Goal: Check status: Check status

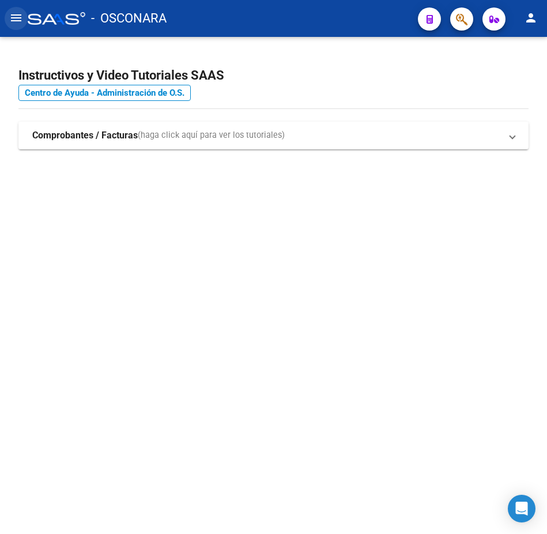
click at [22, 19] on mat-icon "menu" at bounding box center [16, 18] width 14 height 14
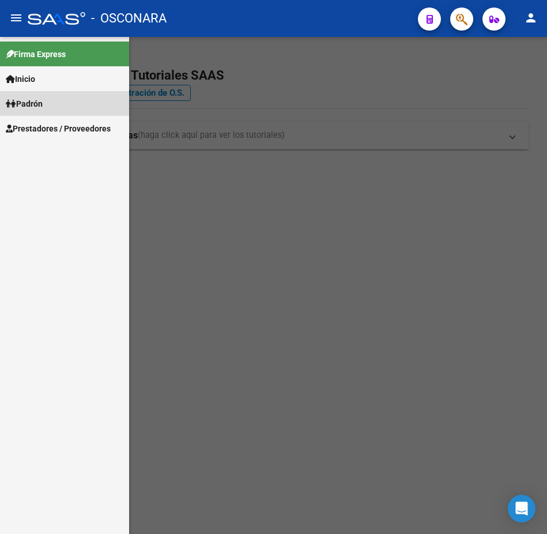
click at [43, 101] on span "Padrón" at bounding box center [24, 103] width 37 height 13
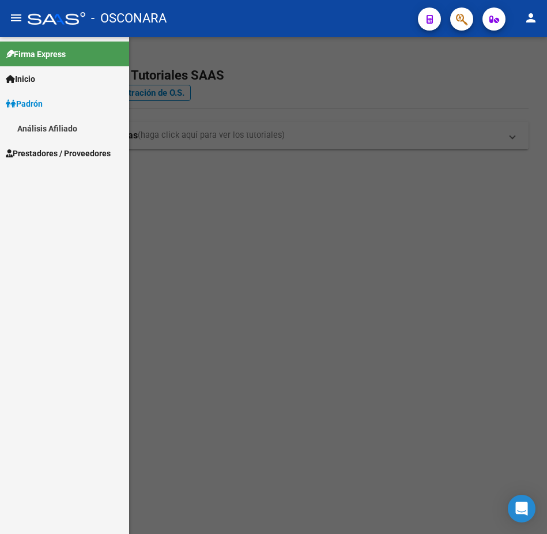
click at [39, 125] on link "Análisis Afiliado" at bounding box center [64, 128] width 129 height 25
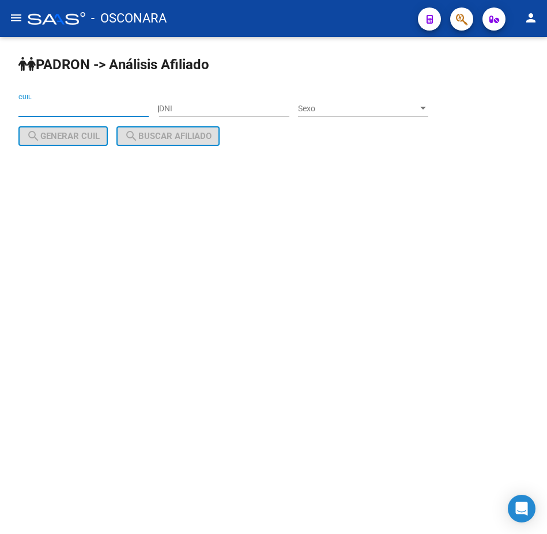
drag, startPoint x: 72, startPoint y: 106, endPoint x: 159, endPoint y: 106, distance: 87.0
click at [72, 107] on input "CUIL" at bounding box center [83, 109] width 130 height 10
click at [194, 107] on input "DNI" at bounding box center [224, 109] width 130 height 10
click at [124, 108] on input "CUIL" at bounding box center [83, 109] width 130 height 10
click at [191, 110] on input "DNI" at bounding box center [224, 109] width 130 height 10
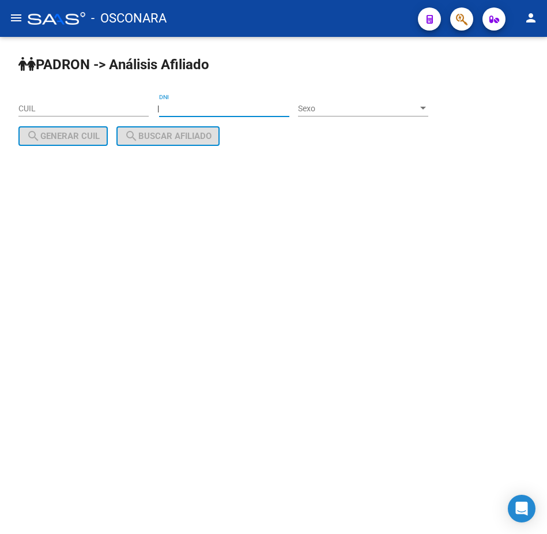
click at [191, 110] on input "DNI" at bounding box center [224, 109] width 130 height 10
type input "40208768"
click at [337, 101] on div "Sexo Sexo" at bounding box center [363, 104] width 130 height 23
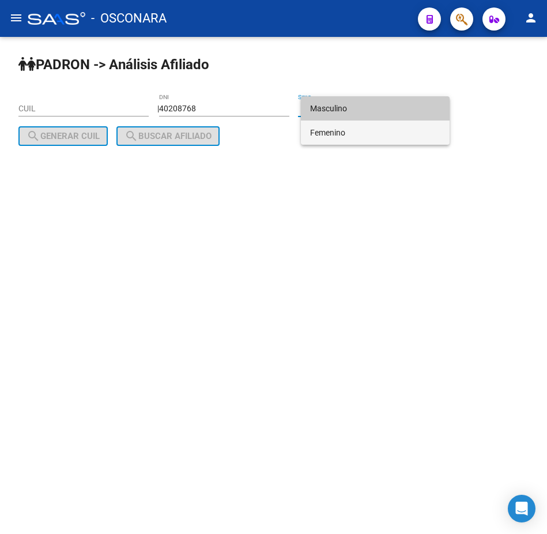
drag, startPoint x: 333, startPoint y: 127, endPoint x: 322, endPoint y: 127, distance: 11.0
click at [333, 127] on span "Femenino" at bounding box center [375, 132] width 130 height 24
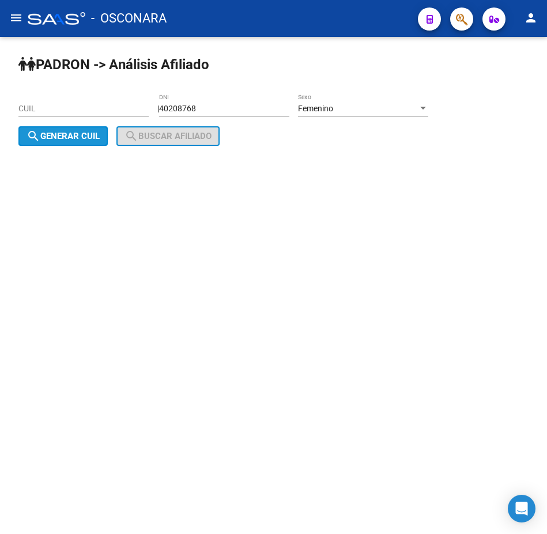
click at [65, 134] on span "search Generar CUIL" at bounding box center [63, 136] width 73 height 10
type input "23-40208768-4"
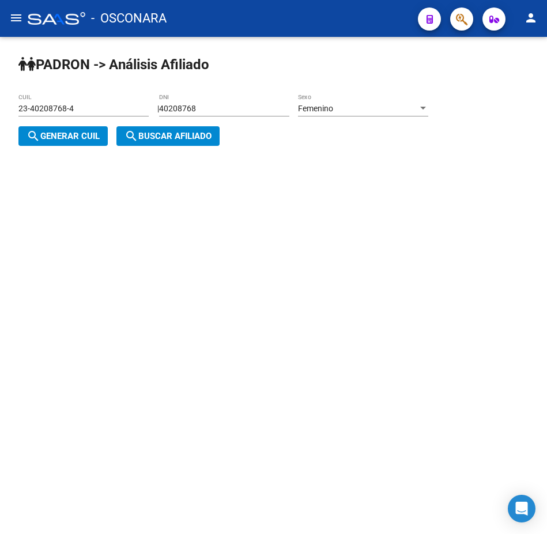
click at [148, 138] on span "search Buscar afiliado" at bounding box center [168, 136] width 87 height 10
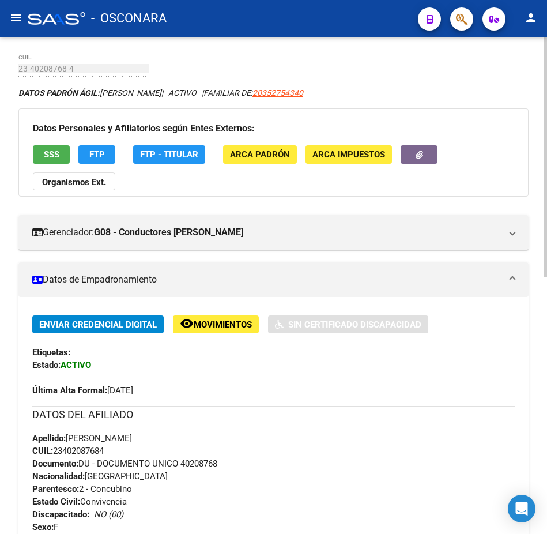
scroll to position [58, 0]
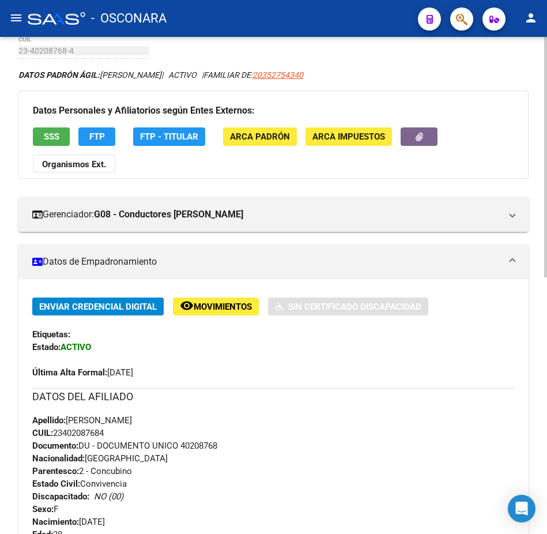
click at [118, 266] on mat-panel-title "Datos de Empadronamiento" at bounding box center [266, 261] width 469 height 13
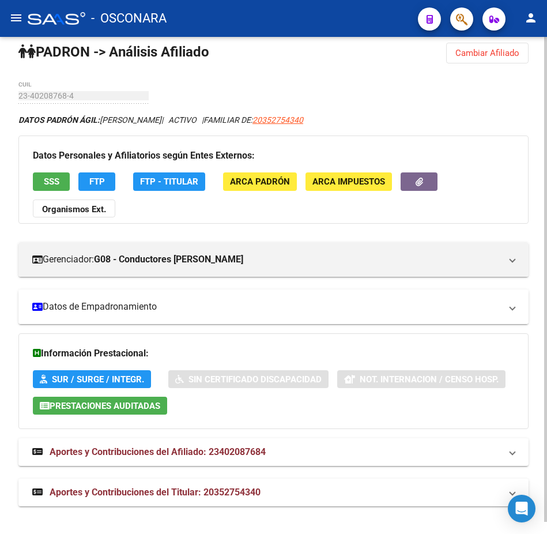
click at [144, 306] on mat-panel-title "Datos de Empadronamiento" at bounding box center [266, 306] width 469 height 13
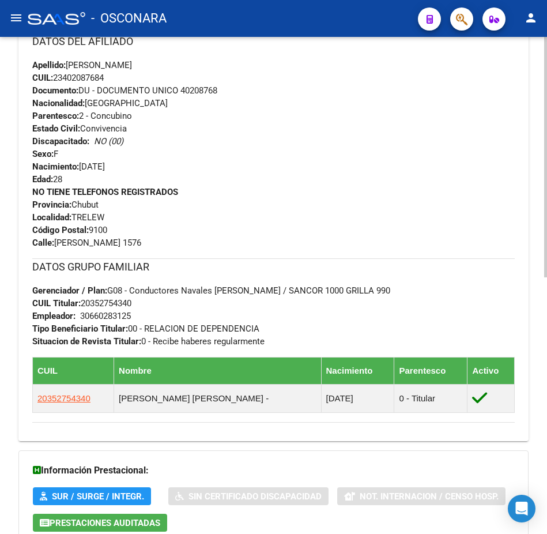
scroll to position [346, 0]
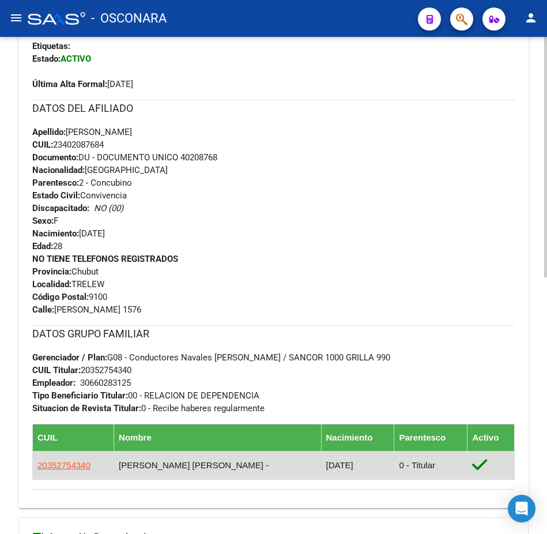
click at [175, 466] on td "[PERSON_NAME] [PERSON_NAME] -" at bounding box center [217, 465] width 207 height 28
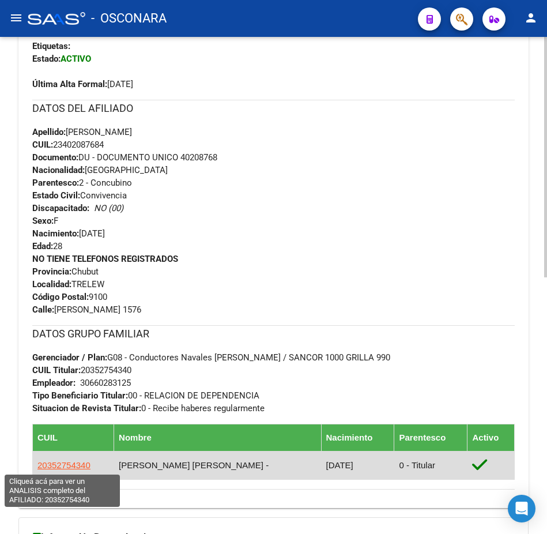
click at [70, 464] on span "20352754340" at bounding box center [63, 465] width 53 height 10
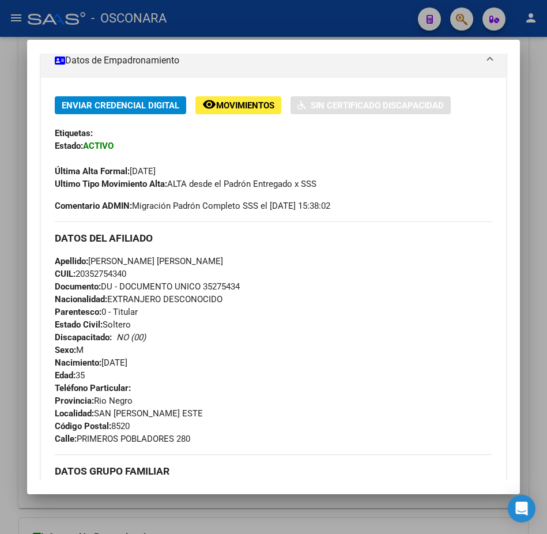
scroll to position [231, 0]
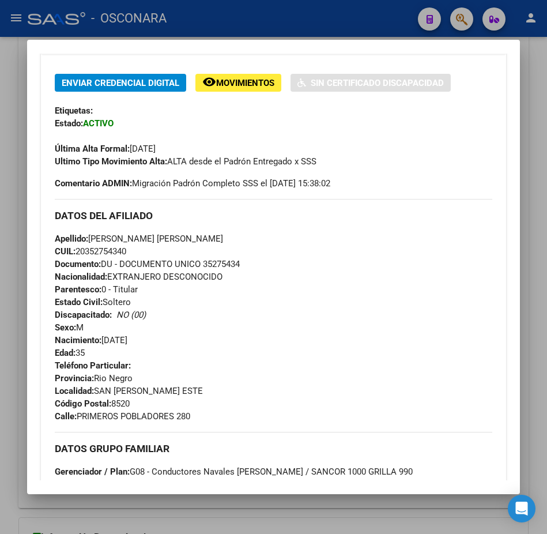
drag, startPoint x: 205, startPoint y: 262, endPoint x: 274, endPoint y: 259, distance: 69.8
click at [274, 259] on div "Apellido: [PERSON_NAME] [PERSON_NAME]: 20352754340 Documento: DU - DOCUMENTO UN…" at bounding box center [273, 295] width 437 height 127
copy span "35275434"
